Goal: Transaction & Acquisition: Purchase product/service

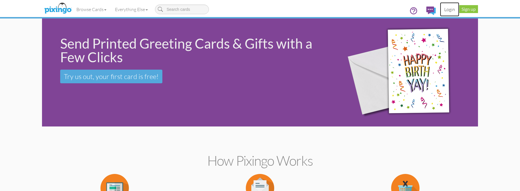
click at [446, 10] on link "Login" at bounding box center [449, 9] width 19 height 14
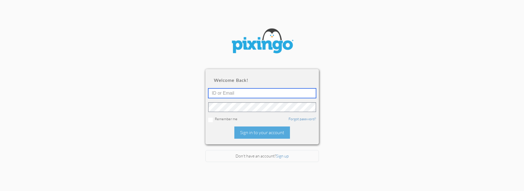
type input "5451"
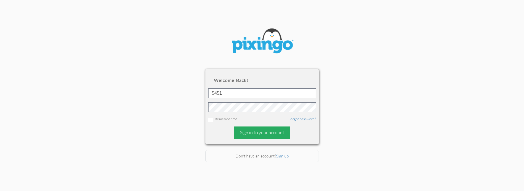
click at [259, 126] on div "Sign in to your account" at bounding box center [262, 132] width 56 height 12
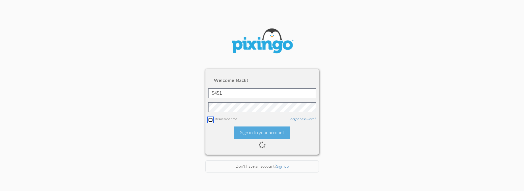
click at [209, 117] on input "checkbox" at bounding box center [210, 119] width 5 height 5
checkbox input "true"
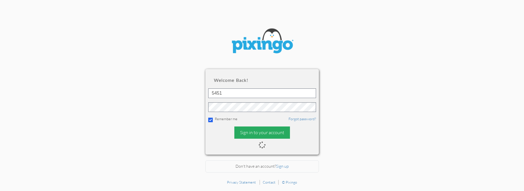
click at [269, 133] on div "Sign in to your account" at bounding box center [262, 132] width 56 height 12
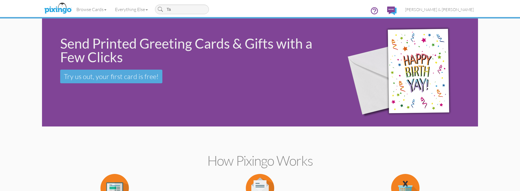
type input "T"
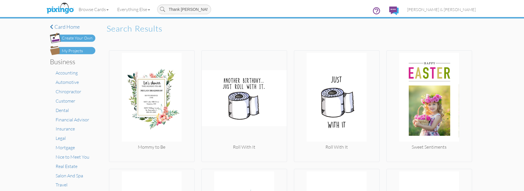
type input "Thank You"
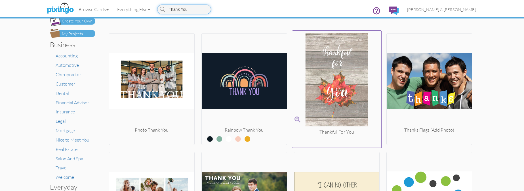
scroll to position [90, 0]
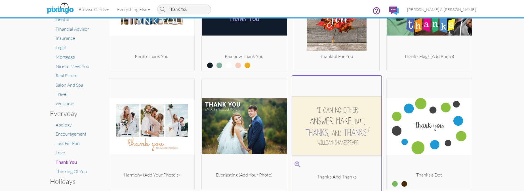
click at [340, 127] on img at bounding box center [336, 125] width 89 height 95
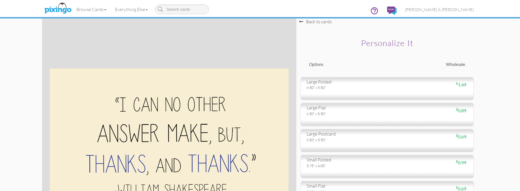
click at [427, 87] on div "$ 1.49" at bounding box center [429, 84] width 85 height 7
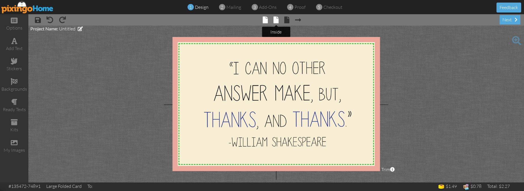
click at [276, 22] on span at bounding box center [275, 19] width 5 height 7
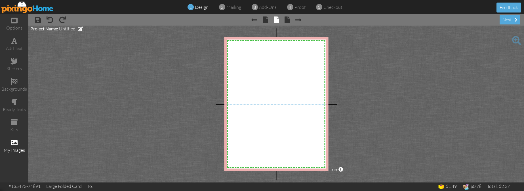
click at [14, 141] on span at bounding box center [14, 142] width 7 height 7
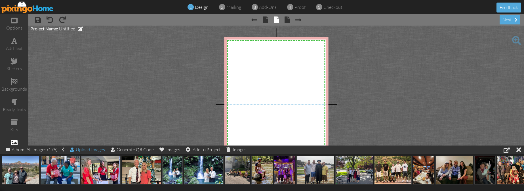
click at [81, 150] on div "Upload Images" at bounding box center [87, 149] width 35 height 8
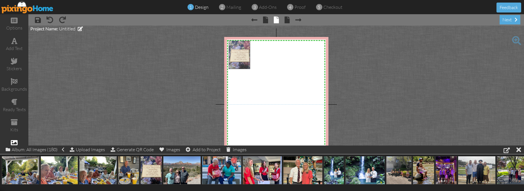
drag, startPoint x: 153, startPoint y: 167, endPoint x: 242, endPoint y: 52, distance: 145.1
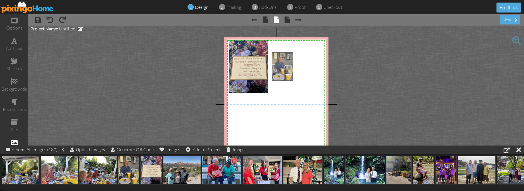
drag, startPoint x: 128, startPoint y: 170, endPoint x: 281, endPoint y: 66, distance: 185.2
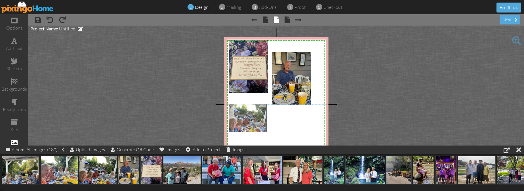
drag, startPoint x: 94, startPoint y: 169, endPoint x: 243, endPoint y: 117, distance: 158.5
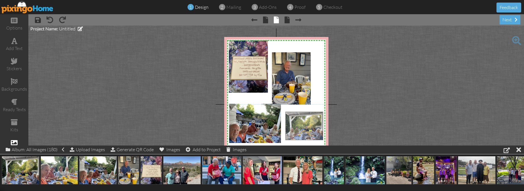
drag, startPoint x: 22, startPoint y: 171, endPoint x: 306, endPoint y: 127, distance: 287.1
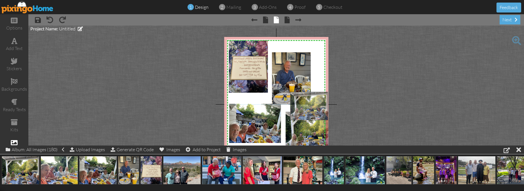
drag, startPoint x: 16, startPoint y: 172, endPoint x: 304, endPoint y: 108, distance: 295.2
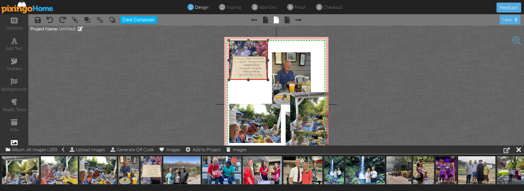
drag, startPoint x: 248, startPoint y: 92, endPoint x: 249, endPoint y: 80, distance: 12.8
click at [249, 80] on div at bounding box center [248, 79] width 3 height 3
drag, startPoint x: 249, startPoint y: 40, endPoint x: 249, endPoint y: 55, distance: 15.3
click at [249, 55] on div at bounding box center [248, 55] width 3 height 3
drag, startPoint x: 229, startPoint y: 68, endPoint x: 232, endPoint y: 66, distance: 3.4
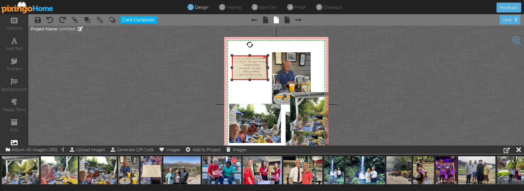
click at [232, 66] on div at bounding box center [231, 67] width 3 height 3
click at [266, 66] on div at bounding box center [266, 67] width 3 height 3
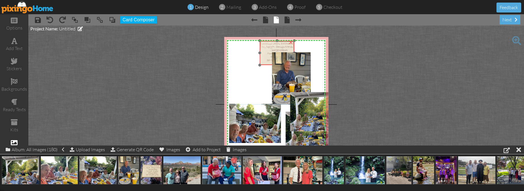
drag, startPoint x: 249, startPoint y: 63, endPoint x: 277, endPoint y: 49, distance: 31.5
click at [277, 49] on img at bounding box center [275, 52] width 39 height 52
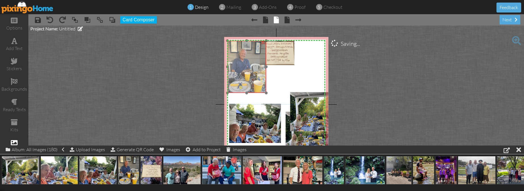
drag, startPoint x: 297, startPoint y: 70, endPoint x: 252, endPoint y: 58, distance: 46.0
click at [252, 58] on img at bounding box center [246, 67] width 39 height 52
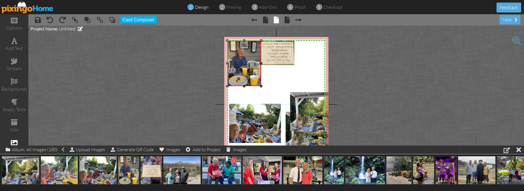
drag, startPoint x: 266, startPoint y: 92, endPoint x: 273, endPoint y: 86, distance: 10.0
click at [273, 86] on div "X X X X X X X X X X X X X X X X X X X X X X X X X X X X X X X X X X X X X X X X…" at bounding box center [276, 104] width 104 height 134
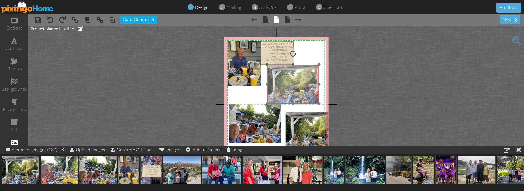
drag, startPoint x: 304, startPoint y: 111, endPoint x: 281, endPoint y: 84, distance: 35.9
click at [281, 84] on img at bounding box center [293, 83] width 52 height 39
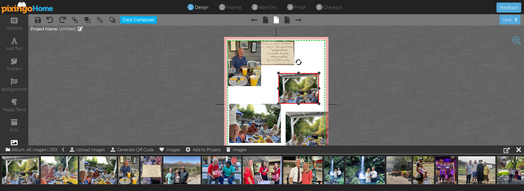
drag, startPoint x: 268, startPoint y: 65, endPoint x: 271, endPoint y: 74, distance: 9.2
click at [271, 74] on div "X X X X X X X X X X X X X X X X X X X X X X X X X X X X X X X X X X X X X X X X…" at bounding box center [276, 104] width 104 height 134
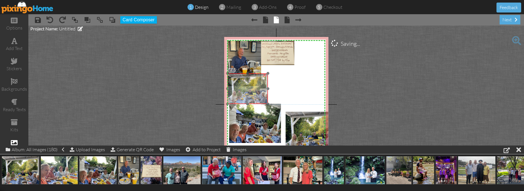
drag, startPoint x: 309, startPoint y: 93, endPoint x: 258, endPoint y: 93, distance: 50.8
click at [258, 93] on img at bounding box center [247, 88] width 41 height 31
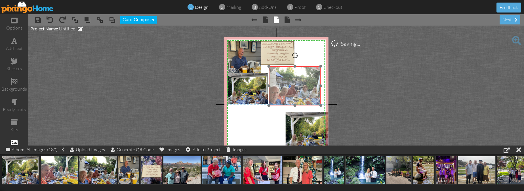
drag, startPoint x: 261, startPoint y: 121, endPoint x: 301, endPoint y: 83, distance: 54.6
click at [301, 83] on img at bounding box center [295, 85] width 52 height 39
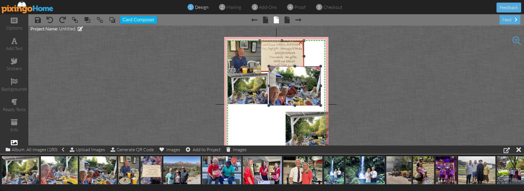
drag, startPoint x: 294, startPoint y: 64, endPoint x: 293, endPoint y: 71, distance: 6.8
click at [293, 71] on div "X X X X X X X X X X X X X X X X X X X X X X X X X X X X X X X X X X X X X X X X…" at bounding box center [276, 104] width 104 height 134
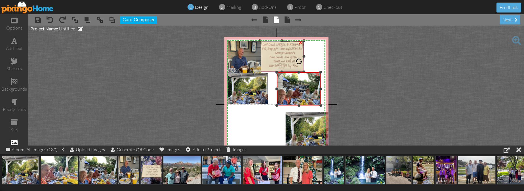
drag, startPoint x: 269, startPoint y: 67, endPoint x: 273, endPoint y: 73, distance: 7.0
click at [273, 73] on div "X X X X X X X X X X X X X X X X X X X X X X X X X X X X X X X X X X X X X X X X…" at bounding box center [276, 104] width 104 height 134
drag, startPoint x: 303, startPoint y: 70, endPoint x: 310, endPoint y: 73, distance: 6.9
click at [310, 73] on div "X X X X X X X X X X X X X X X X X X X X X X X X X X X X X X X X X X X X X X X X…" at bounding box center [276, 104] width 104 height 134
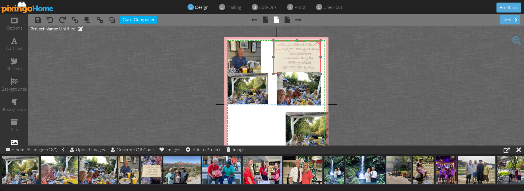
drag, startPoint x: 283, startPoint y: 52, endPoint x: 297, endPoint y: 52, distance: 13.6
click at [297, 52] on img at bounding box center [296, 55] width 54 height 71
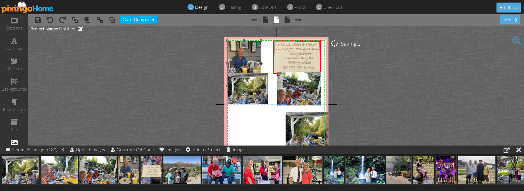
click at [243, 52] on img at bounding box center [244, 63] width 34 height 45
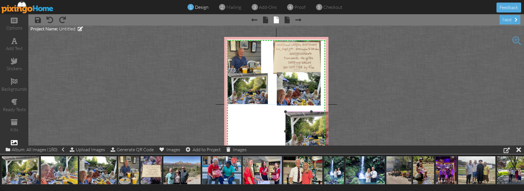
click at [297, 117] on img at bounding box center [311, 130] width 52 height 39
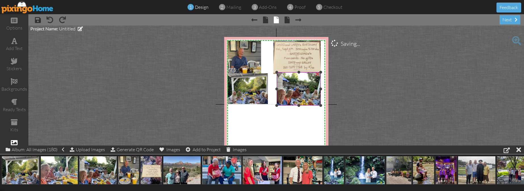
click at [304, 81] on img at bounding box center [299, 88] width 44 height 33
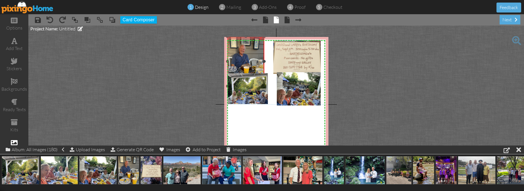
drag, startPoint x: 260, startPoint y: 41, endPoint x: 280, endPoint y: 37, distance: 20.0
click at [280, 37] on div "X X X X X X X X X X X X X X X X X X X X X X X X X X X X X X X X X X X X X X X X…" at bounding box center [276, 104] width 104 height 134
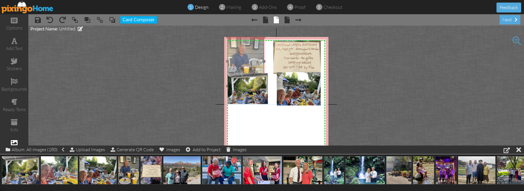
click at [251, 58] on img at bounding box center [245, 61] width 37 height 49
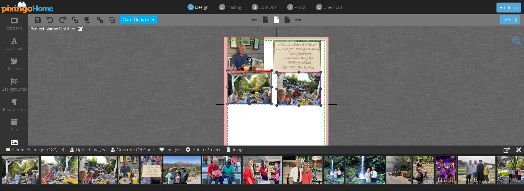
drag, startPoint x: 268, startPoint y: 74, endPoint x: 285, endPoint y: 71, distance: 17.8
click at [285, 71] on div "X X X X X X X X X X X X X X X X X X X X X X X X X X X X X X X X X X X X X X X X…" at bounding box center [276, 104] width 104 height 134
click at [285, 81] on img at bounding box center [299, 88] width 44 height 33
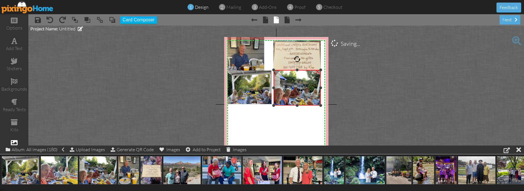
drag, startPoint x: 277, startPoint y: 73, endPoint x: 273, endPoint y: 70, distance: 4.1
click at [273, 70] on div at bounding box center [273, 69] width 3 height 3
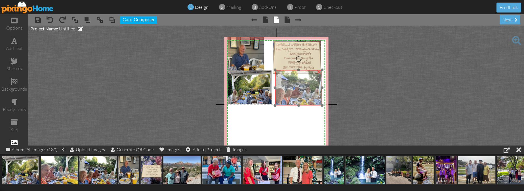
click at [295, 84] on img at bounding box center [298, 87] width 47 height 35
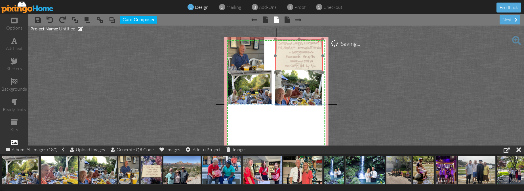
click at [304, 52] on img at bounding box center [298, 53] width 54 height 71
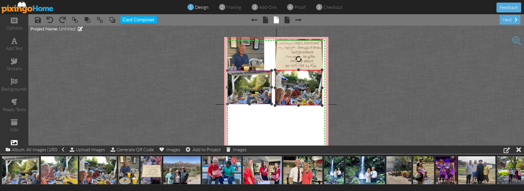
drag, startPoint x: 275, startPoint y: 70, endPoint x: 272, endPoint y: 70, distance: 3.4
click at [272, 70] on div "X X X X X X X X X X X X X X X X X X X X X X X X X X X X X X X X X X X X X X X X…" at bounding box center [276, 104] width 104 height 134
drag, startPoint x: 298, startPoint y: 70, endPoint x: 297, endPoint y: 75, distance: 4.7
click at [297, 75] on div at bounding box center [298, 74] width 3 height 3
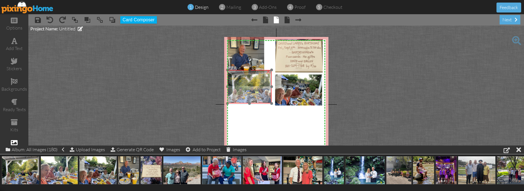
click at [250, 72] on img at bounding box center [249, 86] width 45 height 33
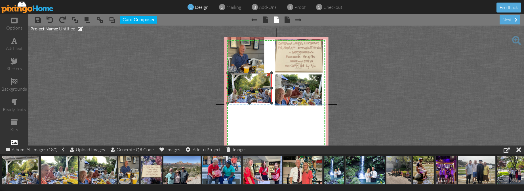
drag, startPoint x: 250, startPoint y: 70, endPoint x: 250, endPoint y: 73, distance: 3.1
click at [250, 73] on div at bounding box center [249, 72] width 3 height 3
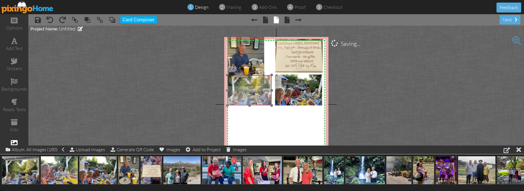
click at [252, 87] on img at bounding box center [249, 88] width 45 height 33
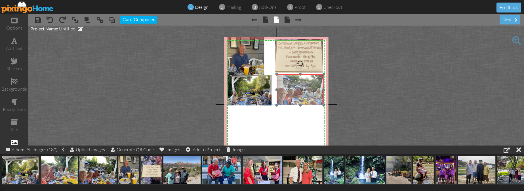
click at [298, 85] on img at bounding box center [300, 87] width 47 height 35
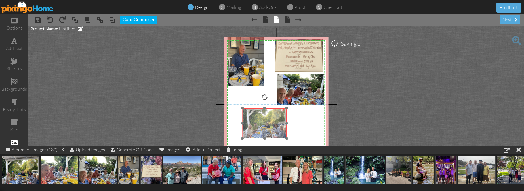
drag, startPoint x: 242, startPoint y: 89, endPoint x: 259, endPoint y: 119, distance: 34.1
click at [257, 122] on img at bounding box center [264, 121] width 45 height 33
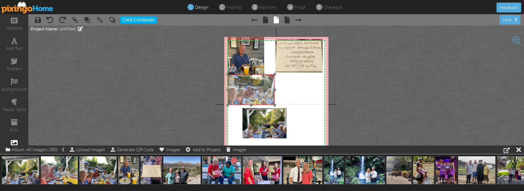
drag, startPoint x: 302, startPoint y: 87, endPoint x: 253, endPoint y: 87, distance: 49.1
click at [253, 87] on img at bounding box center [251, 87] width 47 height 35
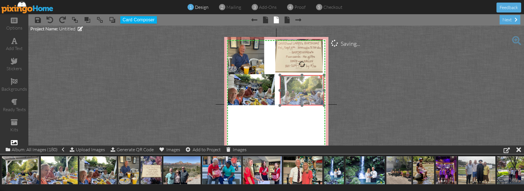
drag, startPoint x: 268, startPoint y: 121, endPoint x: 305, endPoint y: 89, distance: 49.9
click at [305, 89] on img at bounding box center [302, 88] width 45 height 33
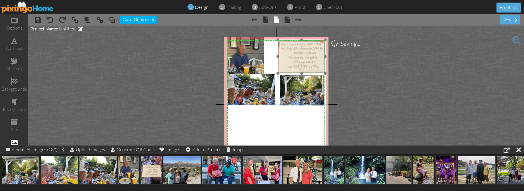
click at [290, 54] on img at bounding box center [300, 54] width 54 height 71
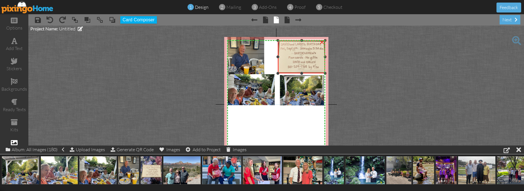
click at [302, 41] on div at bounding box center [301, 40] width 3 height 3
click at [301, 73] on div at bounding box center [301, 73] width 3 height 3
click at [302, 73] on div at bounding box center [301, 73] width 3 height 3
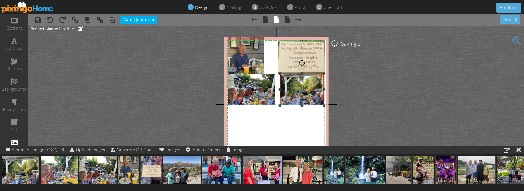
click at [280, 89] on div at bounding box center [279, 89] width 3 height 3
click at [278, 89] on div at bounding box center [279, 89] width 3 height 3
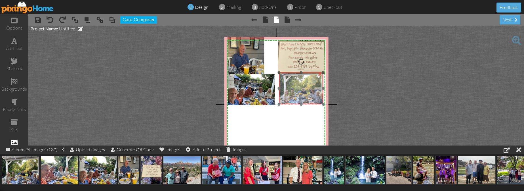
click at [301, 86] on img at bounding box center [301, 87] width 45 height 33
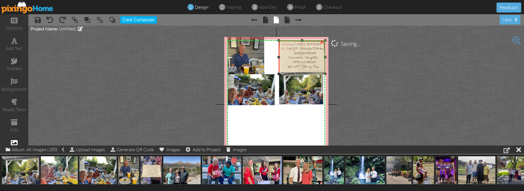
click at [279, 57] on div at bounding box center [278, 57] width 3 height 3
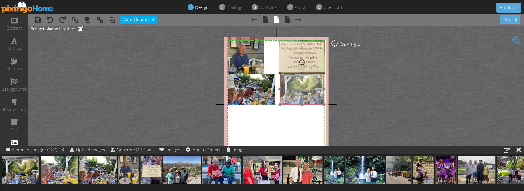
click at [309, 93] on img at bounding box center [302, 87] width 45 height 33
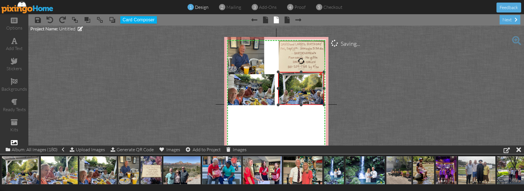
click at [279, 72] on div at bounding box center [278, 71] width 3 height 3
click at [279, 73] on div at bounding box center [278, 72] width 3 height 3
click at [265, 61] on div at bounding box center [264, 61] width 3 height 3
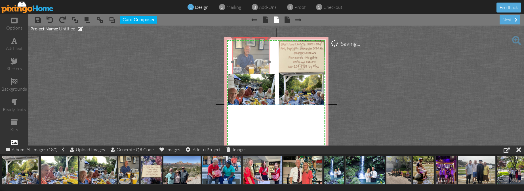
drag, startPoint x: 242, startPoint y: 56, endPoint x: 247, endPoint y: 56, distance: 5.1
click at [247, 56] on img at bounding box center [250, 61] width 37 height 49
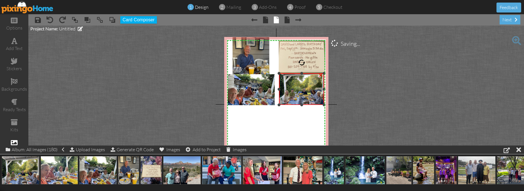
click at [302, 74] on div at bounding box center [301, 73] width 3 height 3
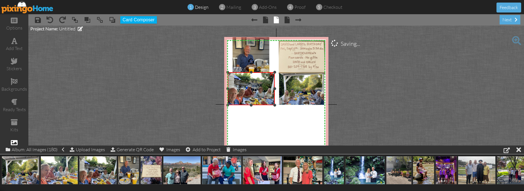
click at [251, 72] on div at bounding box center [251, 72] width 3 height 3
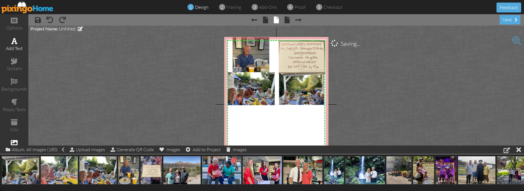
click at [14, 41] on span at bounding box center [14, 40] width 6 height 7
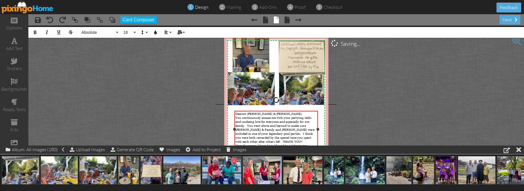
click at [277, 112] on div "Dearest [PERSON_NAME] & [PERSON_NAME]," at bounding box center [276, 113] width 82 height 4
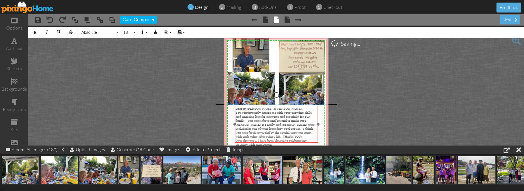
drag, startPoint x: 277, startPoint y: 110, endPoint x: 277, endPoint y: 105, distance: 5.1
click at [277, 105] on div at bounding box center [276, 124] width 86 height 40
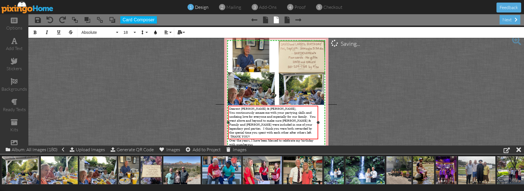
drag, startPoint x: 235, startPoint y: 124, endPoint x: 228, endPoint y: 124, distance: 6.5
click at [228, 124] on div "Dearest [PERSON_NAME] & [PERSON_NAME], You continuously amaze me with your part…" at bounding box center [273, 122] width 90 height 33
drag, startPoint x: 319, startPoint y: 122, endPoint x: 325, endPoint y: 123, distance: 6.9
click at [325, 123] on div at bounding box center [324, 122] width 3 height 3
click at [252, 137] on div "Over the years, I have been blessed to celebrate my birthday with numberous" at bounding box center [276, 138] width 95 height 8
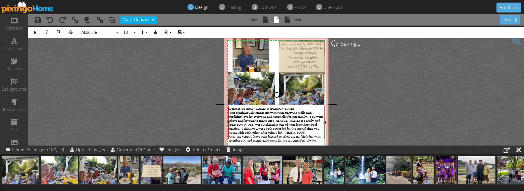
click at [321, 134] on span "Over the years, I have been blessed to celebrate my birthday with numberous and…" at bounding box center [274, 138] width 91 height 8
click at [321, 134] on span "Over the years, I have been blessed to celebrate my birthday with you two with …" at bounding box center [274, 140] width 91 height 12
click at [268, 136] on span "Over the years, I have been blessed to celebrate my birthday together with you …" at bounding box center [275, 140] width 92 height 12
click at [281, 139] on div "Over the years, I have been blessed to celebrate my birthday together with you …" at bounding box center [276, 140] width 95 height 12
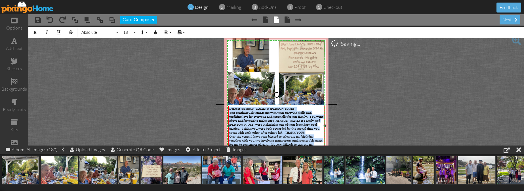
drag, startPoint x: 230, startPoint y: 109, endPoint x: 250, endPoint y: 114, distance: 21.1
click at [325, 141] on div "Dearest [PERSON_NAME] & [PERSON_NAME], You continuously amaze me with your part…" at bounding box center [276, 126] width 97 height 41
click at [118, 32] on button "Absolute" at bounding box center [99, 32] width 41 height 11
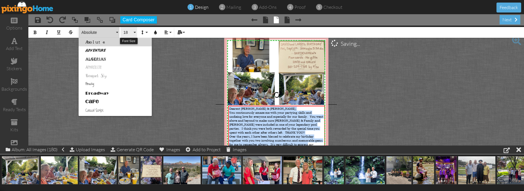
click at [136, 32] on button "18" at bounding box center [129, 32] width 16 height 11
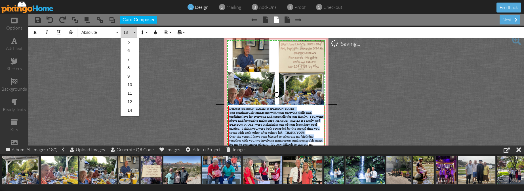
scroll to position [50, 0]
click at [130, 67] on link "16" at bounding box center [130, 68] width 18 height 9
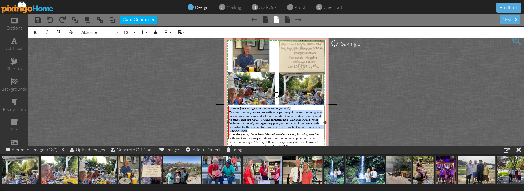
click at [294, 132] on span "Over the years, I have been blessed to celebrate my birthday together with you …" at bounding box center [274, 137] width 90 height 11
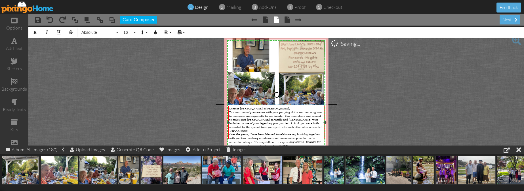
click at [311, 112] on span "You continuously amaze me with your partying skills and undieing love for every…" at bounding box center [276, 121] width 94 height 22
click at [308, 132] on span "Over the years, I have been blessed to celebrate my birthday together with you …" at bounding box center [274, 137] width 90 height 11
click at [283, 132] on span "Over the years, I have been blessed to celebrate my birthday and many other spe…" at bounding box center [275, 139] width 92 height 15
click at [304, 132] on span "Over the years, I have been blessed to celebrate my birthday and many other spe…" at bounding box center [275, 139] width 92 height 15
click at [305, 132] on span "Over the years, I have been blessed to celebrate my birthday and many other spe…" at bounding box center [275, 139] width 92 height 15
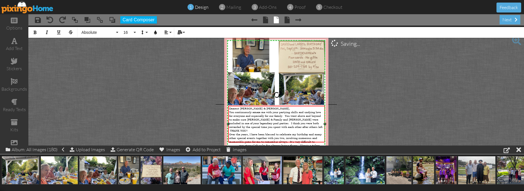
click at [271, 143] on span "my eternal thanks for always being there. Here's a token XOXO" at bounding box center [274, 147] width 91 height 8
click at [306, 143] on span "my eternal thanks for you always being there. Here's a token XOXO" at bounding box center [273, 147] width 88 height 8
click at [281, 143] on span "my eternal thanks for you always being there for me and for everything you have…" at bounding box center [274, 147] width 90 height 8
click at [284, 143] on span "my eternal thanks for you always being there for me and for everything you have…" at bounding box center [274, 147] width 90 height 8
click at [310, 143] on span "my eternal thanks for you always being there for me and for everything you have…" at bounding box center [274, 147] width 90 height 8
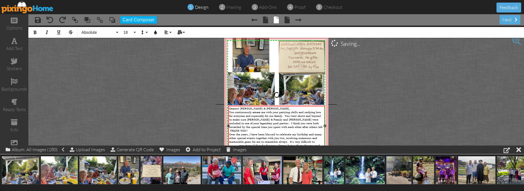
click at [265, 143] on span "my eternal thanks for you always being there for me and for everything you have…" at bounding box center [276, 149] width 94 height 12
click at [296, 143] on span "my eternal thanks for you always being there for me and for everything you have…" at bounding box center [276, 149] width 94 height 12
click at [313, 143] on span "my eternal thanks for you always being there for me and for everything you have…" at bounding box center [276, 149] width 94 height 12
click at [304, 151] on span "Love you always and forever! LarBear & [PERSON_NAME] XOXO" at bounding box center [273, 155] width 88 height 8
click at [15, 65] on div "stickers" at bounding box center [14, 68] width 28 height 7
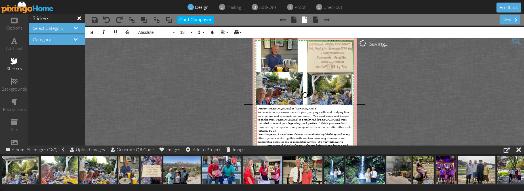
click at [65, 29] on h4 "Select Category" at bounding box center [57, 28] width 48 height 5
click at [76, 29] on span at bounding box center [76, 28] width 4 height 5
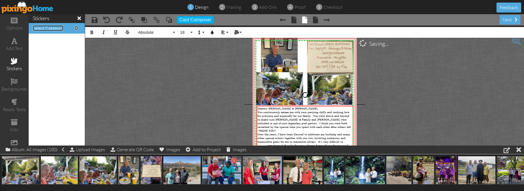
click at [52, 29] on span "Select Category" at bounding box center [48, 28] width 31 height 6
click at [75, 28] on span at bounding box center [76, 28] width 3 height 5
click at [16, 65] on div "stickers" at bounding box center [14, 68] width 28 height 7
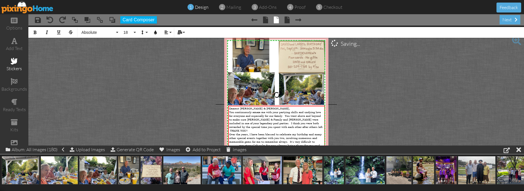
click at [15, 65] on div "stickers" at bounding box center [14, 68] width 28 height 7
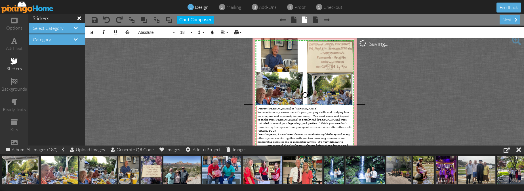
click at [60, 43] on div "Category" at bounding box center [57, 39] width 56 height 11
click at [76, 39] on span at bounding box center [76, 39] width 4 height 5
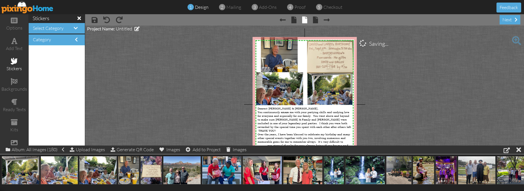
click at [515, 41] on span at bounding box center [516, 40] width 9 height 9
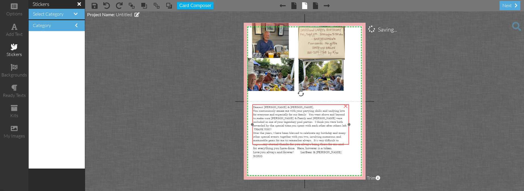
drag, startPoint x: 281, startPoint y: 108, endPoint x: 286, endPoint y: 120, distance: 13.5
click at [286, 120] on span "You continuously amaze me with your partying skills and undying love for everyo…" at bounding box center [300, 120] width 94 height 22
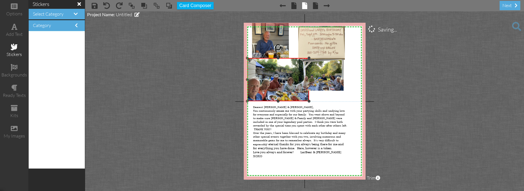
drag, startPoint x: 294, startPoint y: 91, endPoint x: 294, endPoint y: 101, distance: 10.2
click at [294, 101] on div "×" at bounding box center [278, 79] width 62 height 43
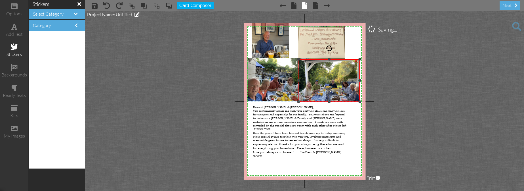
drag, startPoint x: 344, startPoint y: 90, endPoint x: 348, endPoint y: 98, distance: 8.9
click at [355, 101] on div "×" at bounding box center [328, 80] width 61 height 43
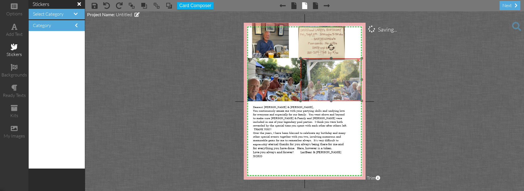
click at [325, 83] on img at bounding box center [330, 78] width 61 height 46
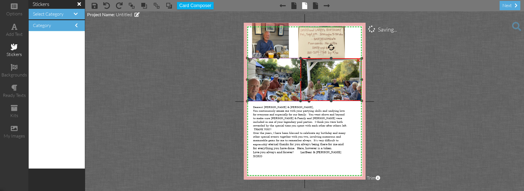
drag, startPoint x: 301, startPoint y: 80, endPoint x: 297, endPoint y: 80, distance: 3.7
click at [297, 80] on div "X X X X X X X X X X X X X X X X X X X X X X X X X X X X X X X X X X X X X X X X…" at bounding box center [305, 101] width 122 height 157
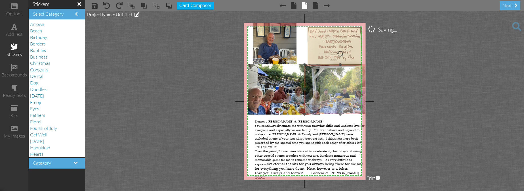
drag, startPoint x: 342, startPoint y: 87, endPoint x: 337, endPoint y: 87, distance: 5.7
click at [337, 87] on img at bounding box center [340, 87] width 72 height 54
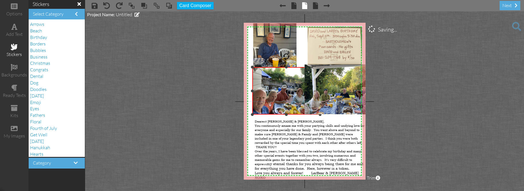
drag, startPoint x: 248, startPoint y: 65, endPoint x: 252, endPoint y: 68, distance: 5.1
click at [252, 68] on div at bounding box center [252, 67] width 3 height 3
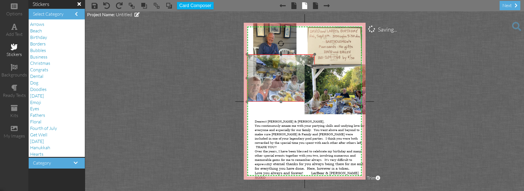
drag, startPoint x: 264, startPoint y: 75, endPoint x: 258, endPoint y: 62, distance: 13.9
click at [258, 62] on img at bounding box center [281, 75] width 68 height 51
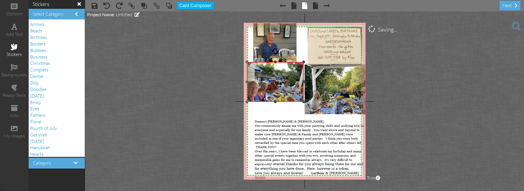
drag, startPoint x: 314, startPoint y: 54, endPoint x: 303, endPoint y: 62, distance: 13.5
click at [303, 62] on div at bounding box center [303, 61] width 3 height 3
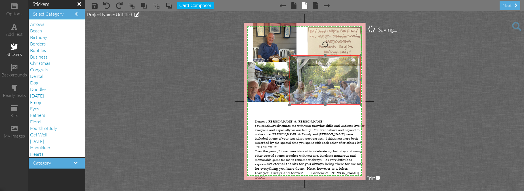
drag, startPoint x: 323, startPoint y: 73, endPoint x: 308, endPoint y: 63, distance: 17.7
click at [308, 63] on img at bounding box center [325, 78] width 72 height 54
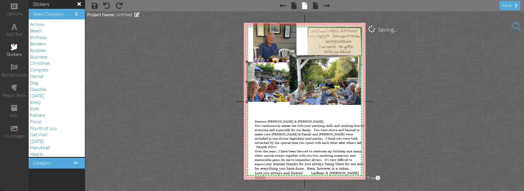
click at [276, 72] on img at bounding box center [275, 80] width 57 height 43
click at [273, 76] on img at bounding box center [275, 80] width 57 height 43
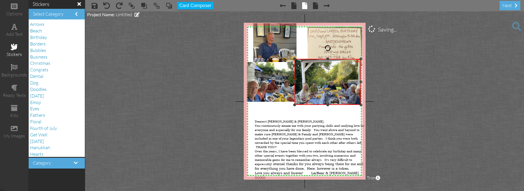
drag, startPoint x: 290, startPoint y: 55, endPoint x: 297, endPoint y: 59, distance: 8.5
click at [297, 59] on div "×" at bounding box center [328, 82] width 66 height 46
click at [299, 82] on img at bounding box center [328, 80] width 66 height 50
drag, startPoint x: 295, startPoint y: 81, endPoint x: 302, endPoint y: 81, distance: 7.1
click at [302, 81] on div at bounding box center [301, 81] width 3 height 3
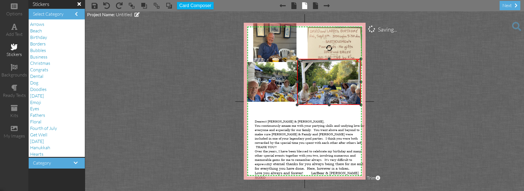
drag, startPoint x: 303, startPoint y: 82, endPoint x: 298, endPoint y: 80, distance: 4.8
click at [298, 80] on div "×" at bounding box center [329, 82] width 64 height 46
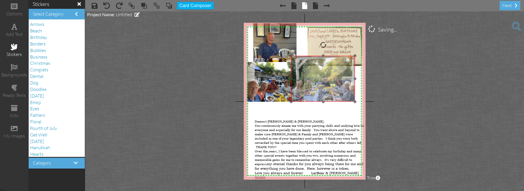
drag, startPoint x: 331, startPoint y: 87, endPoint x: 325, endPoint y: 84, distance: 6.7
click at [325, 84] on img at bounding box center [322, 77] width 66 height 50
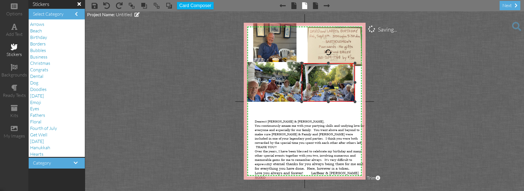
drag, startPoint x: 292, startPoint y: 56, endPoint x: 306, endPoint y: 63, distance: 15.7
click at [306, 63] on div "×" at bounding box center [329, 82] width 54 height 39
click at [360, 83] on div "X X X X X X X X X X X X X X X X X X X X X X X X X X X X X X X X X X X X X X X X…" at bounding box center [305, 101] width 122 height 157
click at [356, 82] on div at bounding box center [355, 82] width 3 height 3
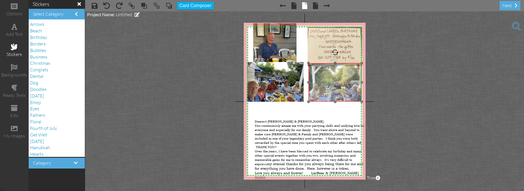
drag, startPoint x: 321, startPoint y: 86, endPoint x: 327, endPoint y: 86, distance: 6.8
click at [327, 86] on img at bounding box center [334, 81] width 56 height 42
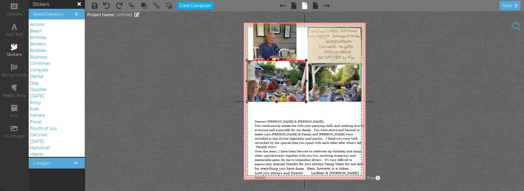
drag, startPoint x: 303, startPoint y: 62, endPoint x: 305, endPoint y: 61, distance: 2.9
click at [305, 60] on div at bounding box center [306, 60] width 3 height 3
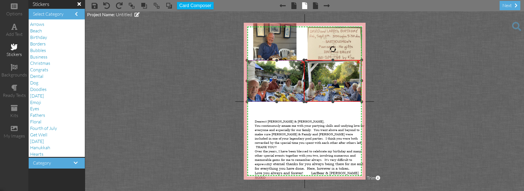
drag, startPoint x: 309, startPoint y: 64, endPoint x: 300, endPoint y: 60, distance: 9.3
click at [300, 60] on div "X X X X X X X X X X X X X X X X X X X X X X X X X X X X X X X X X X X X X X X X…" at bounding box center [305, 101] width 122 height 157
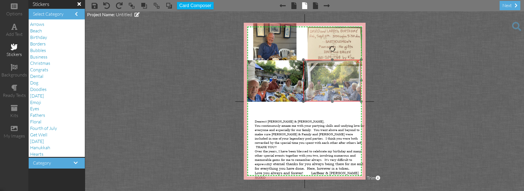
click at [334, 79] on img at bounding box center [331, 78] width 60 height 45
click at [335, 82] on img at bounding box center [331, 78] width 60 height 45
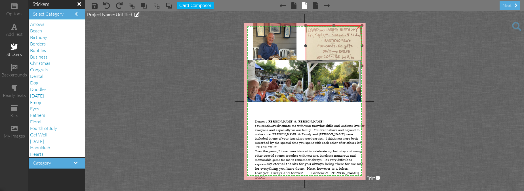
drag, startPoint x: 308, startPoint y: 28, endPoint x: 303, endPoint y: 26, distance: 5.0
click at [303, 26] on div "X X X X X X X X X X X X X X X X X X X X X X X X X X X X X X X X X X X X X X X X…" at bounding box center [305, 101] width 122 height 157
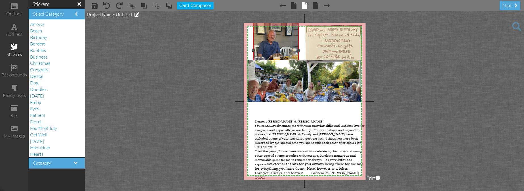
drag, startPoint x: 296, startPoint y: 24, endPoint x: 317, endPoint y: 21, distance: 20.7
click at [317, 21] on project-studio-wrapper "X X X X X X X X X X X X X X X X X X X X X X X X X X X X X X X X X X X X X X X X…" at bounding box center [304, 100] width 439 height 179
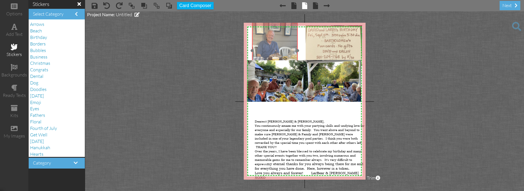
click at [281, 42] on img at bounding box center [274, 50] width 45 height 61
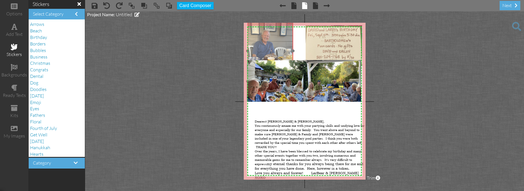
drag, startPoint x: 272, startPoint y: 45, endPoint x: 267, endPoint y: 45, distance: 4.5
click at [267, 45] on img at bounding box center [270, 50] width 45 height 61
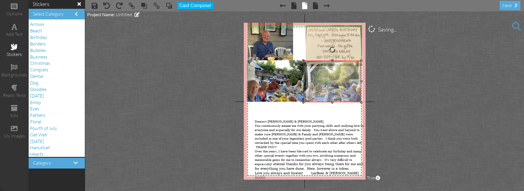
click at [319, 68] on img at bounding box center [331, 79] width 60 height 45
click at [316, 87] on img at bounding box center [331, 78] width 60 height 45
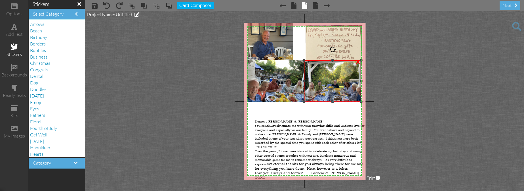
click at [304, 61] on div at bounding box center [303, 60] width 3 height 3
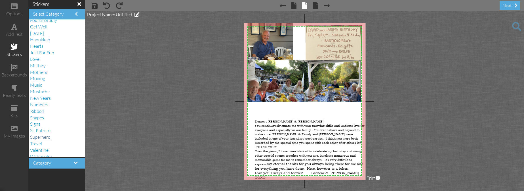
scroll to position [119, 0]
click at [35, 47] on span "Love" at bounding box center [34, 48] width 9 height 6
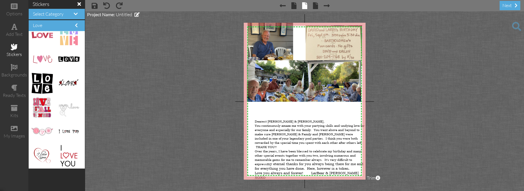
scroll to position [15, 0]
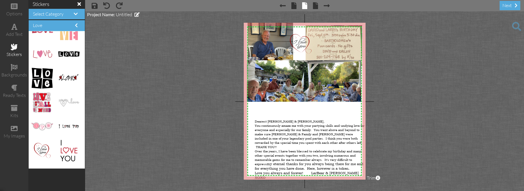
drag, startPoint x: 42, startPoint y: 149, endPoint x: 297, endPoint y: 43, distance: 276.3
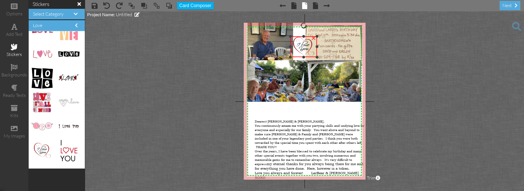
drag, startPoint x: 287, startPoint y: 34, endPoint x: 291, endPoint y: 37, distance: 5.1
click at [291, 37] on div "×" at bounding box center [303, 46] width 27 height 21
drag, startPoint x: 316, startPoint y: 56, endPoint x: 305, endPoint y: 49, distance: 12.8
click at [305, 49] on div "×" at bounding box center [299, 43] width 18 height 14
click at [296, 40] on img at bounding box center [300, 44] width 18 height 14
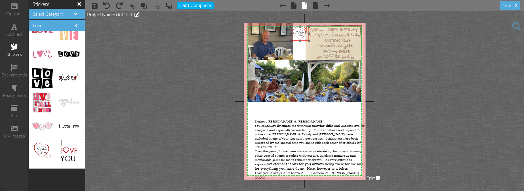
drag, startPoint x: 299, startPoint y: 41, endPoint x: 299, endPoint y: 31, distance: 9.9
click at [299, 31] on img at bounding box center [300, 34] width 18 height 14
click at [291, 28] on div at bounding box center [291, 27] width 3 height 3
click at [297, 33] on img at bounding box center [299, 34] width 17 height 13
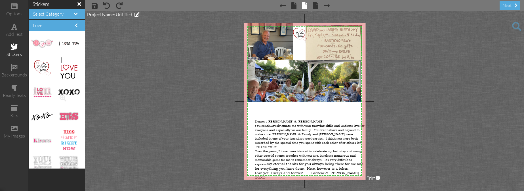
scroll to position [106, 0]
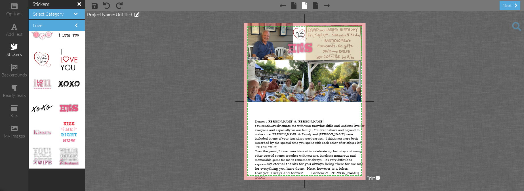
drag, startPoint x: 67, startPoint y: 109, endPoint x: 297, endPoint y: 49, distance: 237.5
drag, startPoint x: 287, startPoint y: 38, endPoint x: 290, endPoint y: 42, distance: 5.1
click at [290, 42] on div "X X X X X X X X X X X X X X X X X X X X X X X X X X X X X X X X X X X X X X X X…" at bounding box center [305, 101] width 122 height 157
drag, startPoint x: 316, startPoint y: 42, endPoint x: 304, endPoint y: 48, distance: 13.8
click at [304, 48] on div at bounding box center [304, 47] width 3 height 3
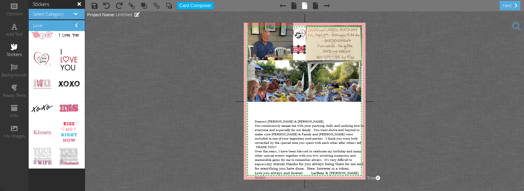
click at [294, 46] on div "×" at bounding box center [298, 49] width 12 height 6
click at [302, 49] on div "×" at bounding box center [300, 47] width 9 height 9
drag, startPoint x: 68, startPoint y: 108, endPoint x: 298, endPoint y: 50, distance: 236.7
drag, startPoint x: 315, startPoint y: 39, endPoint x: 305, endPoint y: 47, distance: 12.5
click at [305, 47] on div "X X X X X X X X X X X X X X X X X X X X X X X X X X X X X X X X X X X X X X X X…" at bounding box center [305, 101] width 122 height 157
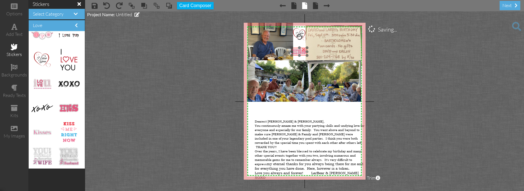
drag, startPoint x: 290, startPoint y: 51, endPoint x: 296, endPoint y: 51, distance: 6.3
click at [296, 51] on img at bounding box center [299, 52] width 15 height 8
click at [293, 49] on div "X X X X X X X X X X X X X X X X X X X X X X X X X X X X X X X X X X X X X X X X…" at bounding box center [305, 101] width 122 height 157
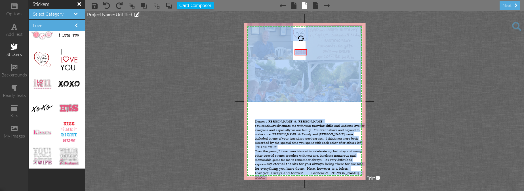
drag, startPoint x: 300, startPoint y: 51, endPoint x: 298, endPoint y: 58, distance: 6.7
click at [298, 58] on div "X X X X X X X X X X X X X X X X X X X X X X X X X X X X X X X X X X X X X X X X…" at bounding box center [305, 101] width 122 height 157
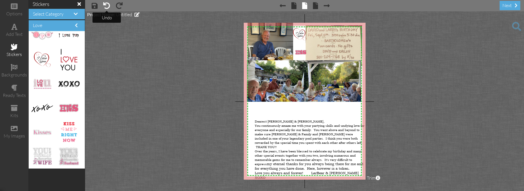
click at [108, 6] on span at bounding box center [106, 5] width 7 height 7
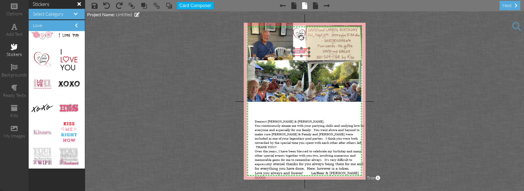
click at [299, 51] on img at bounding box center [300, 51] width 12 height 6
drag, startPoint x: 308, startPoint y: 56, endPoint x: 301, endPoint y: 54, distance: 7.8
click at [301, 54] on div "×" at bounding box center [300, 51] width 12 height 6
click at [296, 52] on img at bounding box center [298, 50] width 10 height 5
click at [298, 50] on div "×" at bounding box center [301, 49] width 9 height 9
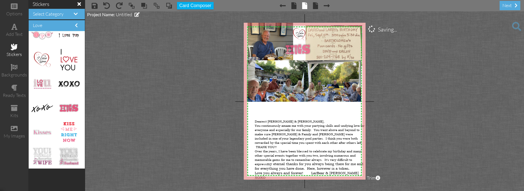
drag, startPoint x: 62, startPoint y: 108, endPoint x: 290, endPoint y: 50, distance: 234.7
drag, startPoint x: 284, startPoint y: 39, endPoint x: 294, endPoint y: 45, distance: 11.9
click at [294, 45] on div "X X X X X X X X X X X X X X X X X X X X X X X X X X X X X X X X X X X X X X X X…" at bounding box center [305, 101] width 122 height 157
drag, startPoint x: 304, startPoint y: 49, endPoint x: 298, endPoint y: 50, distance: 5.6
click at [298, 50] on img at bounding box center [300, 51] width 18 height 9
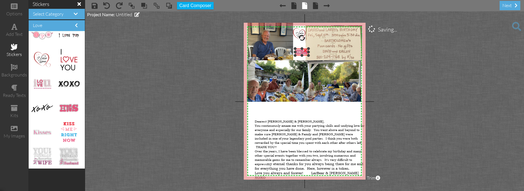
click at [294, 49] on div at bounding box center [295, 48] width 3 height 3
click at [296, 52] on img at bounding box center [300, 52] width 14 height 7
click at [297, 55] on img at bounding box center [300, 54] width 14 height 7
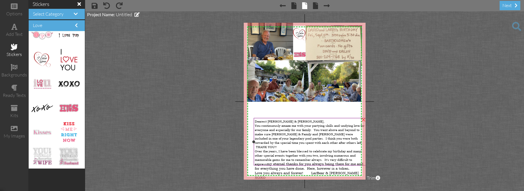
click at [355, 170] on span "Love you always and forever! LarBear & [PERSON_NAME] XOXO" at bounding box center [309, 174] width 108 height 9
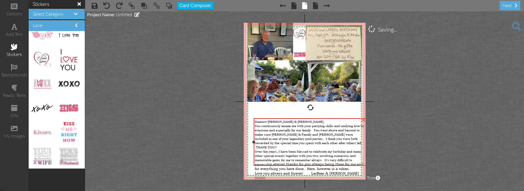
click at [343, 135] on span "You continuously amaze me with your partying skills and undying love for everyo…" at bounding box center [310, 136] width 110 height 26
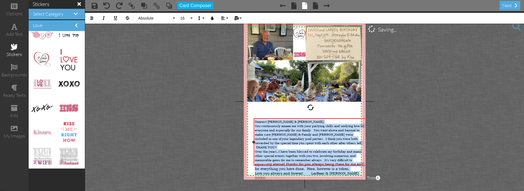
drag, startPoint x: 255, startPoint y: 121, endPoint x: 358, endPoint y: 160, distance: 110.4
click at [358, 161] on div "Dearest [PERSON_NAME] & [PERSON_NAME], You continuously amaze me with your part…" at bounding box center [310, 149] width 111 height 61
click at [184, 18] on span "16" at bounding box center [185, 18] width 10 height 5
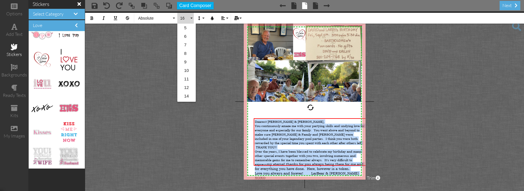
scroll to position [68, 0]
click at [187, 62] on link "22" at bounding box center [186, 62] width 18 height 9
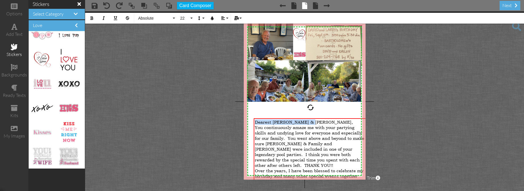
drag, startPoint x: 313, startPoint y: 120, endPoint x: 302, endPoint y: 116, distance: 11.8
click at [302, 116] on div "X X X X X X X X X X X X X X X X X X X X X X X X X X X X X X X X X X X X X X X X…" at bounding box center [305, 101] width 122 height 157
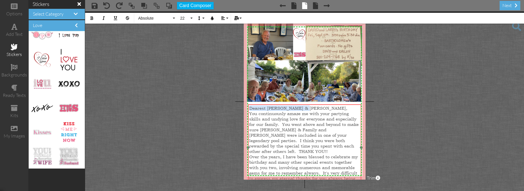
drag, startPoint x: 311, startPoint y: 118, endPoint x: 306, endPoint y: 104, distance: 15.0
click at [306, 104] on div "​ Dearest [PERSON_NAME] & [PERSON_NAME], ​ You continuously amaze me with your …" at bounding box center [304, 153] width 113 height 99
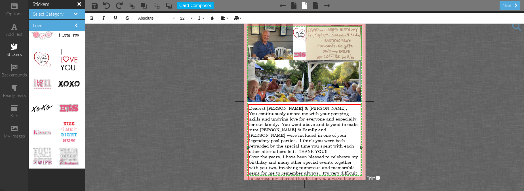
click at [301, 117] on span "You continuously amaze me with your partying skills and undying love for everyo…" at bounding box center [304, 132] width 110 height 43
drag, startPoint x: 249, startPoint y: 108, endPoint x: 348, endPoint y: 178, distance: 120.8
click at [348, 178] on div "Dearest [PERSON_NAME] & [PERSON_NAME], You continuously amaze me with your part…" at bounding box center [304, 153] width 111 height 97
click at [182, 17] on span "22" at bounding box center [185, 18] width 10 height 5
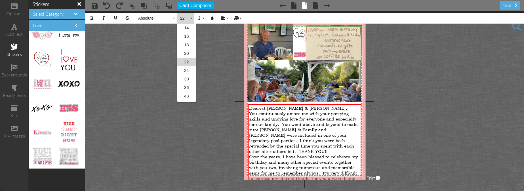
scroll to position [67, 0]
click at [187, 52] on link "20" at bounding box center [186, 54] width 18 height 9
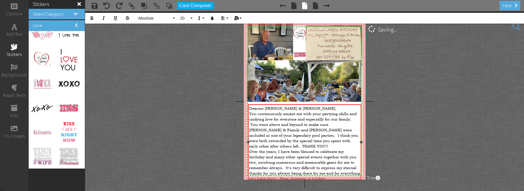
drag, startPoint x: 357, startPoint y: 170, endPoint x: 250, endPoint y: 175, distance: 107.3
click at [249, 181] on span "Love you always and forever! LarBear & [PERSON_NAME] XOXO" at bounding box center [295, 186] width 92 height 11
drag, startPoint x: 249, startPoint y: 171, endPoint x: 266, endPoint y: 178, distance: 18.1
click at [266, 181] on div "Love you always and forever! LarBear & [PERSON_NAME] XOXO" at bounding box center [304, 186] width 111 height 11
click at [181, 18] on span "22" at bounding box center [185, 18] width 10 height 5
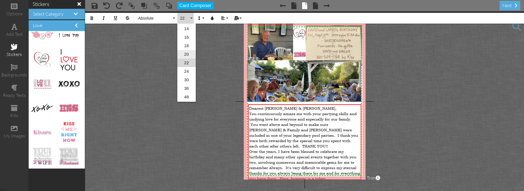
click at [187, 56] on link "20" at bounding box center [186, 54] width 18 height 9
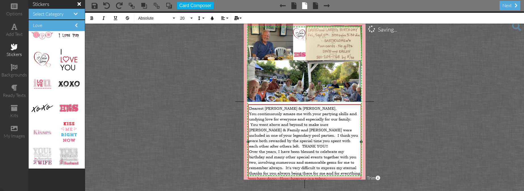
click at [356, 167] on div "Over the years, I have been blessed to celebrate my birthday and many other spe…" at bounding box center [304, 164] width 111 height 32
click at [312, 181] on span "Love you always and forever! LarBear & [PERSON_NAME] XOXO" at bounding box center [290, 186] width 82 height 11
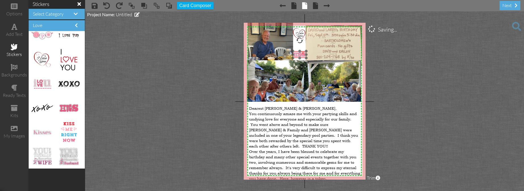
click at [297, 54] on img at bounding box center [300, 54] width 14 height 7
click at [296, 54] on img at bounding box center [299, 54] width 14 height 7
click at [56, 25] on h4 "Love" at bounding box center [57, 25] width 48 height 5
click at [75, 25] on span at bounding box center [76, 25] width 3 height 5
click at [76, 25] on span at bounding box center [76, 25] width 3 height 5
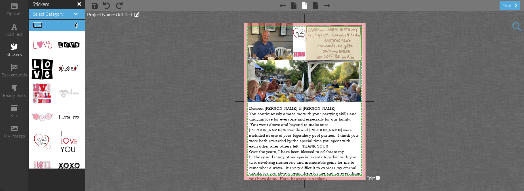
scroll to position [0, 0]
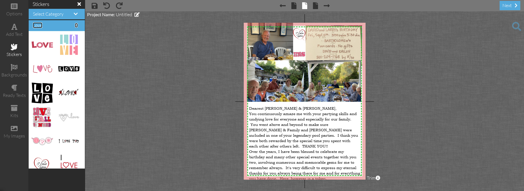
click at [39, 26] on span "Love" at bounding box center [37, 25] width 9 height 6
click at [77, 25] on span at bounding box center [76, 25] width 3 height 5
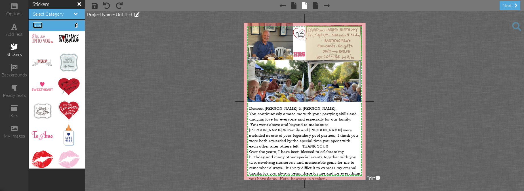
scroll to position [270, 0]
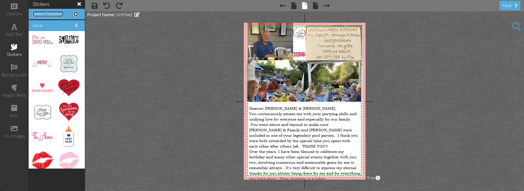
click at [77, 14] on span at bounding box center [76, 14] width 4 height 5
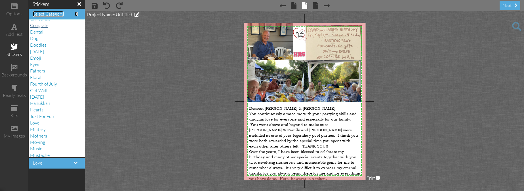
scroll to position [0, 0]
click at [44, 38] on span "Birthday" at bounding box center [38, 37] width 17 height 6
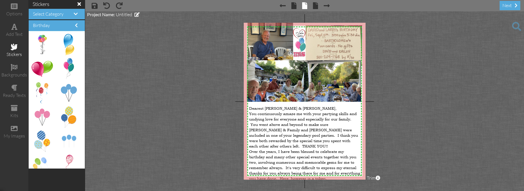
drag, startPoint x: 68, startPoint y: 66, endPoint x: 298, endPoint y: 46, distance: 231.3
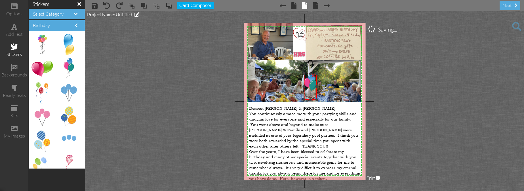
drag, startPoint x: 287, startPoint y: 39, endPoint x: 303, endPoint y: 75, distance: 39.8
click at [303, 75] on div at bounding box center [303, 73] width 3 height 3
drag, startPoint x: 313, startPoint y: 89, endPoint x: 302, endPoint y: 52, distance: 38.9
click at [302, 52] on img at bounding box center [299, 50] width 12 height 26
drag, startPoint x: 294, startPoint y: 37, endPoint x: 296, endPoint y: 49, distance: 12.2
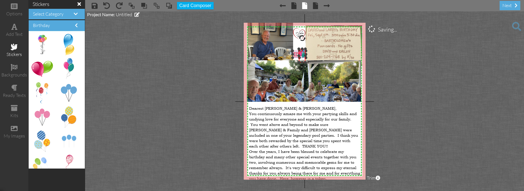
click at [296, 49] on div "X X X X X X X X X X X X X X X X X X X X X X X X X X X X X X X X X X X X X X X X…" at bounding box center [305, 101] width 122 height 157
drag, startPoint x: 302, startPoint y: 58, endPoint x: 299, endPoint y: 50, distance: 7.9
click at [299, 50] on img at bounding box center [299, 48] width 7 height 14
click at [320, 108] on div "Dearest [PERSON_NAME] & [PERSON_NAME]," at bounding box center [304, 107] width 111 height 5
click at [296, 58] on img at bounding box center [299, 55] width 14 height 7
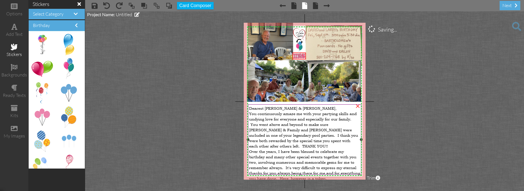
click at [313, 108] on div "Dearest [PERSON_NAME] & [PERSON_NAME]," at bounding box center [304, 107] width 111 height 5
click at [295, 58] on img at bounding box center [299, 56] width 14 height 7
click at [322, 107] on div "Dearest [PERSON_NAME] & [PERSON_NAME]," at bounding box center [304, 107] width 111 height 5
click at [295, 56] on img at bounding box center [300, 56] width 14 height 7
click at [301, 109] on div "Dearest [PERSON_NAME] & [PERSON_NAME]," at bounding box center [304, 108] width 111 height 5
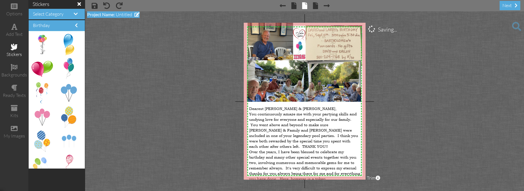
click at [104, 14] on span "Project Name:" at bounding box center [101, 14] width 28 height 5
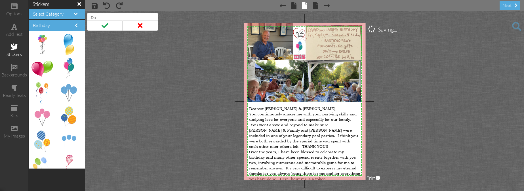
type input "D"
type input "Ev & [PERSON_NAME]'s Thank You 2025"
click at [422, 115] on project-studio-wrapper "X X X X X X X X X X X X X X X X X X X X X X X X X X X X X X X X X X X X X X X X…" at bounding box center [304, 100] width 439 height 179
click at [421, 115] on project-studio-wrapper "X X X X X X X X X X X X X X X X X X X X X X X X X X X X X X X X X X X X X X X X…" at bounding box center [304, 100] width 439 height 179
click at [507, 6] on div "next" at bounding box center [510, 5] width 21 height 9
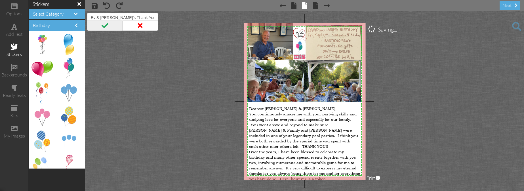
click at [102, 26] on span at bounding box center [104, 25] width 35 height 10
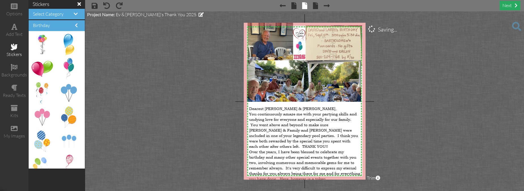
click at [510, 6] on div "next" at bounding box center [510, 5] width 21 height 9
click at [516, 27] on span at bounding box center [516, 26] width 9 height 9
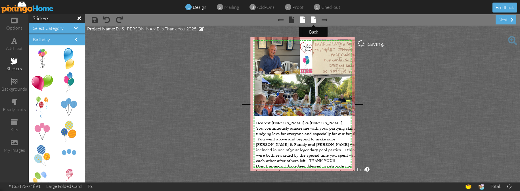
click at [312, 20] on span at bounding box center [313, 19] width 5 height 7
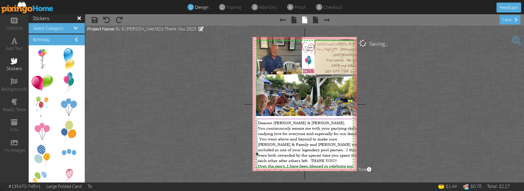
click at [293, 127] on span "You continuously amaze me with your partying skills and undying love for everyo…" at bounding box center [312, 144] width 109 height 38
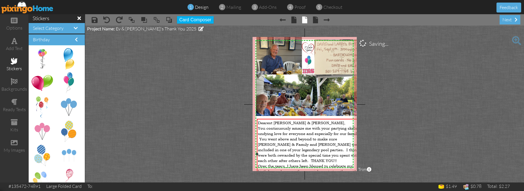
click at [293, 131] on span "You continuously amaze me with your partying skills and undying love for everyo…" at bounding box center [312, 144] width 109 height 38
click at [293, 130] on span "You continuously amaze me with your partying skills and undying love for everyo…" at bounding box center [312, 144] width 109 height 38
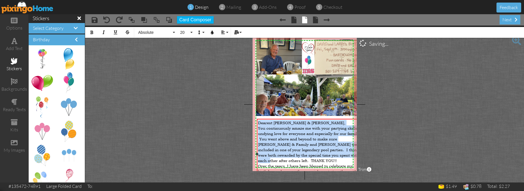
drag, startPoint x: 259, startPoint y: 122, endPoint x: 340, endPoint y: 149, distance: 86.0
click at [340, 149] on div "Dearest [PERSON_NAME] & [PERSON_NAME], You continuously amaze me with your part…" at bounding box center [313, 163] width 111 height 86
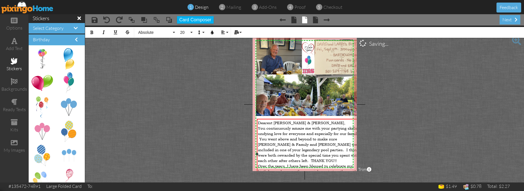
click at [327, 153] on div "You continuously amaze me with your partying skills and undying love for everyo…" at bounding box center [313, 144] width 111 height 38
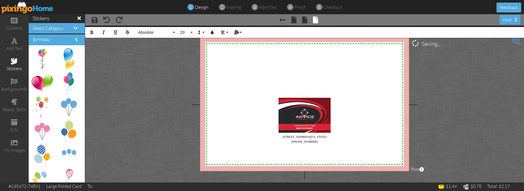
select select "object:3180"
